Goal: Find specific page/section: Find specific page/section

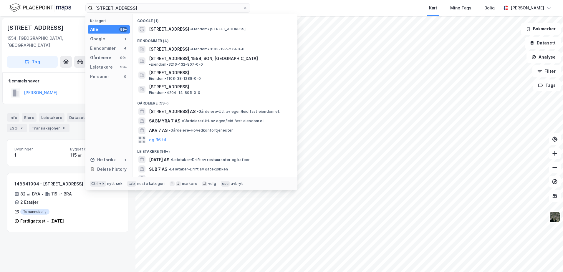
click at [53, 12] on div "blåmeisveien 7 Kategori Alle 99+ Google 1 Eiendommer 4 Gårdeiere 99+ Leietakere…" at bounding box center [281, 8] width 563 height 16
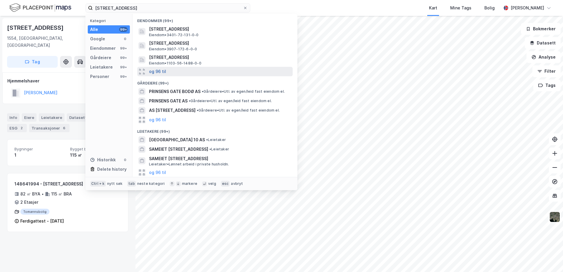
click at [161, 70] on button "og 96 til" at bounding box center [157, 71] width 17 height 7
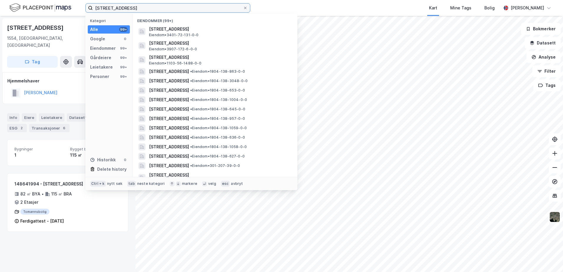
drag, startPoint x: 155, startPoint y: 7, endPoint x: 61, endPoint y: 6, distance: 93.9
click at [61, 6] on div "[STREET_ADDRESS] Kategori Alle 99+ Google 0 Eiendommer 99+ Gårdeiere 99+ Leieta…" at bounding box center [281, 8] width 563 height 16
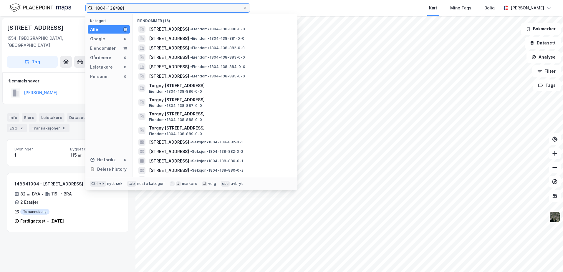
type input "1804-138/881"
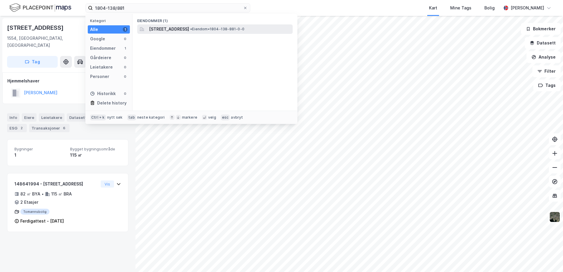
click at [189, 27] on span "[STREET_ADDRESS]" at bounding box center [169, 29] width 40 height 7
